Goal: Task Accomplishment & Management: Use online tool/utility

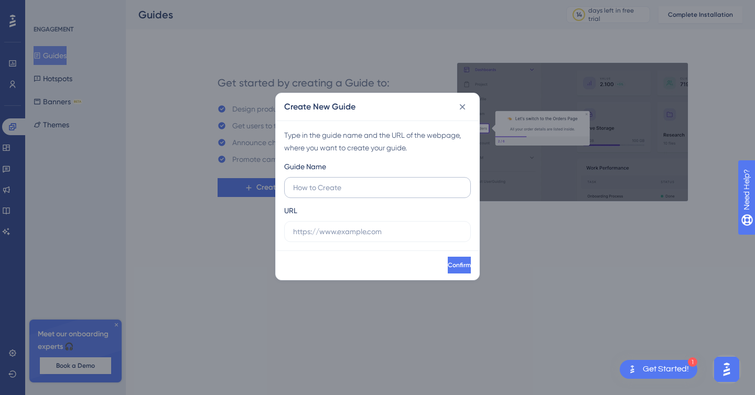
click at [345, 190] on input "text" at bounding box center [377, 188] width 169 height 12
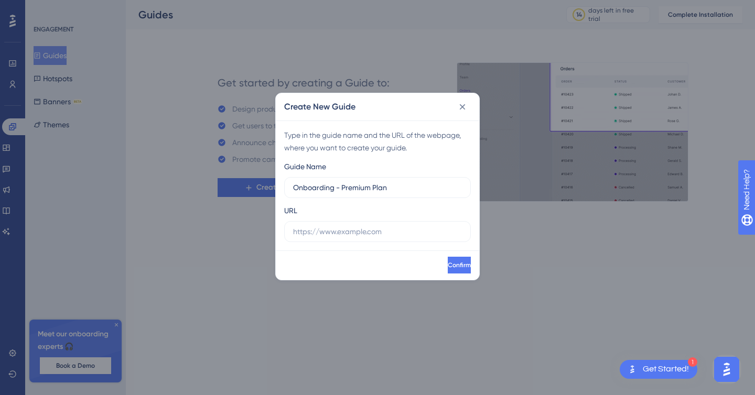
type input "Onboarding - Premium Plan"
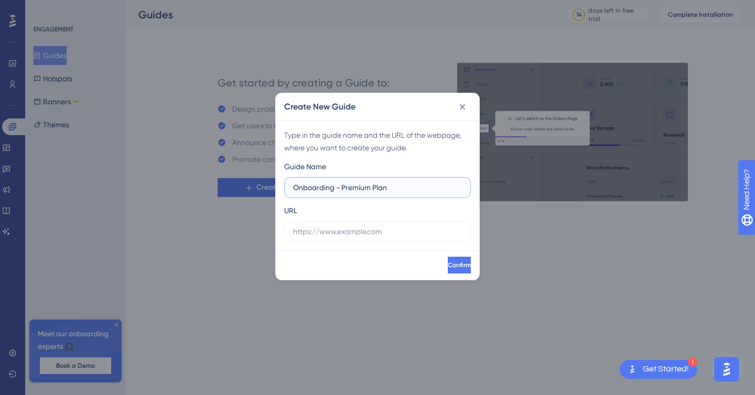
click at [374, 187] on input "Onboarding - Premium Plan" at bounding box center [377, 188] width 169 height 12
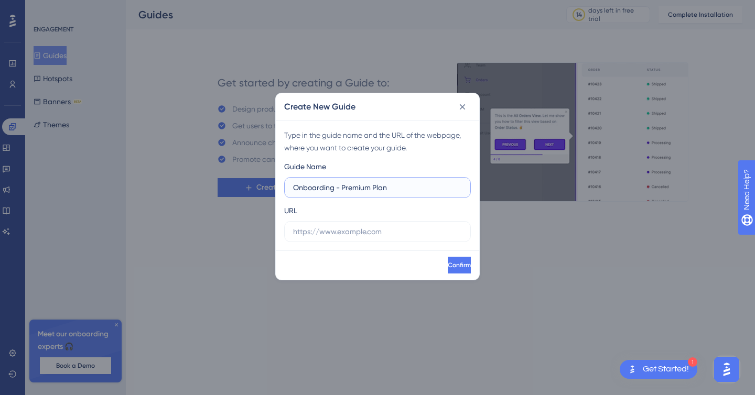
click at [342, 187] on input "Onboarding - Premium Plan" at bounding box center [377, 188] width 169 height 12
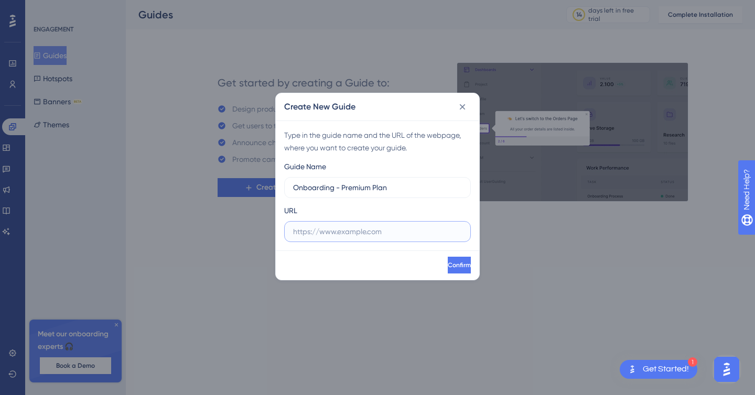
click at [350, 233] on input "text" at bounding box center [377, 232] width 169 height 12
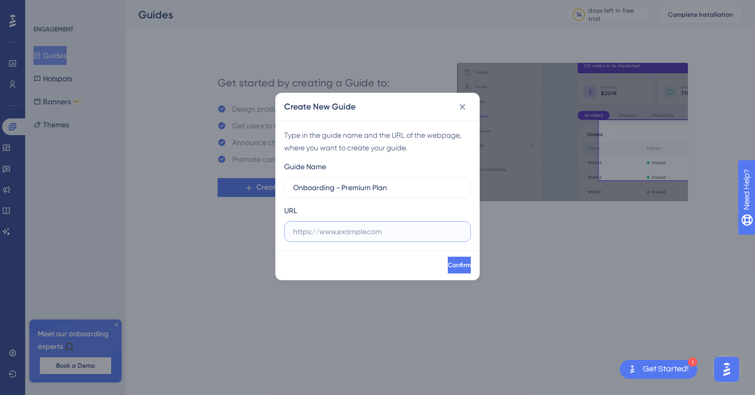
paste input "[URL][DOMAIN_NAME]"
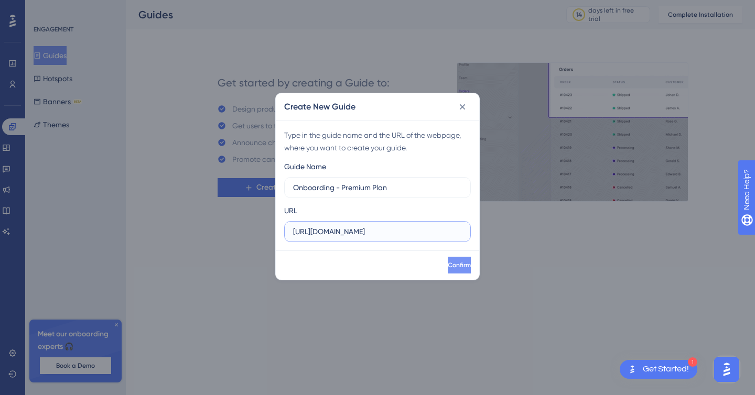
type input "[URL][DOMAIN_NAME]"
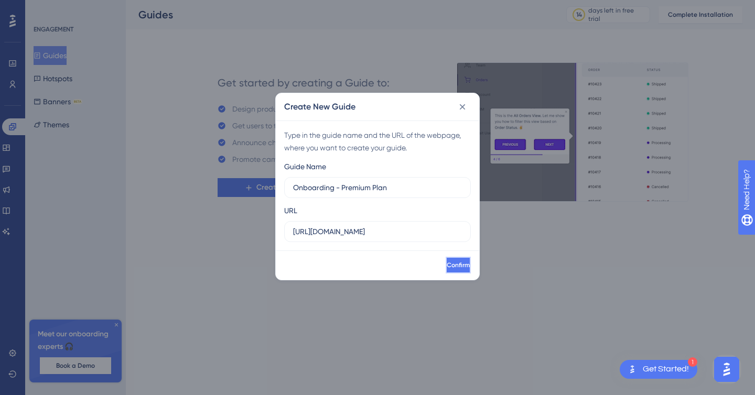
click at [446, 264] on button "Confirm" at bounding box center [458, 265] width 25 height 17
